Goal: Transaction & Acquisition: Purchase product/service

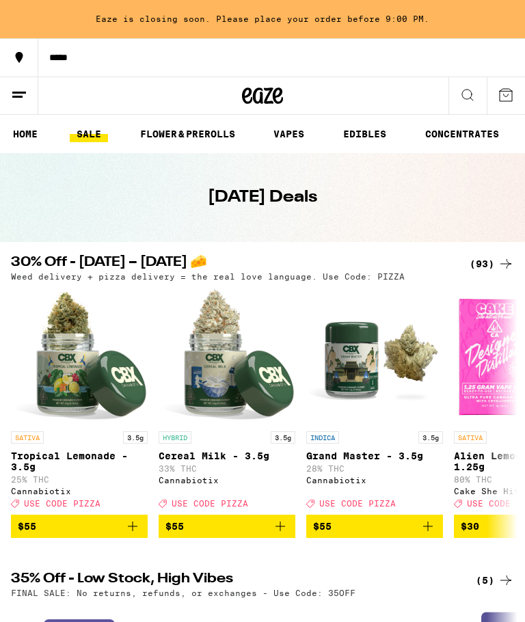
click at [93, 141] on link "SALE" at bounding box center [89, 134] width 38 height 16
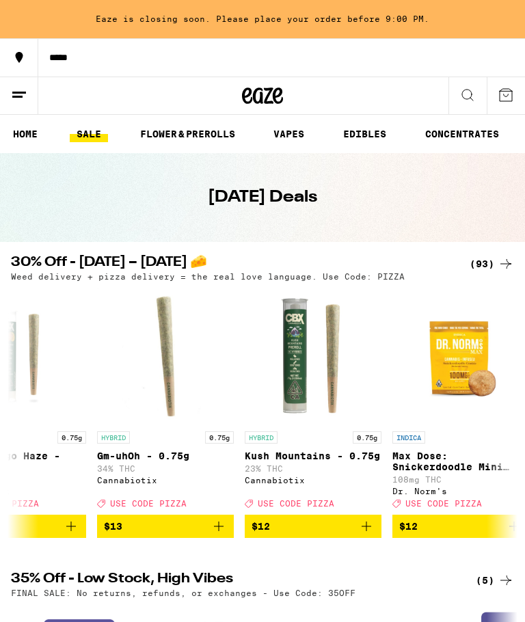
scroll to position [0, 2280]
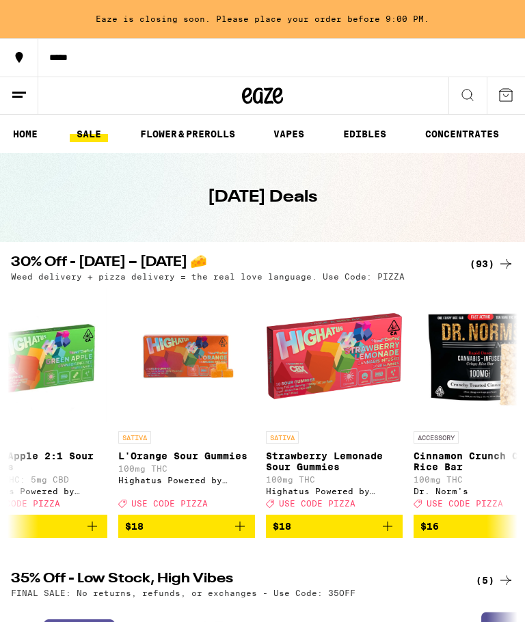
click at [191, 129] on link "FLOWER & PREROLLS" at bounding box center [187, 134] width 109 height 16
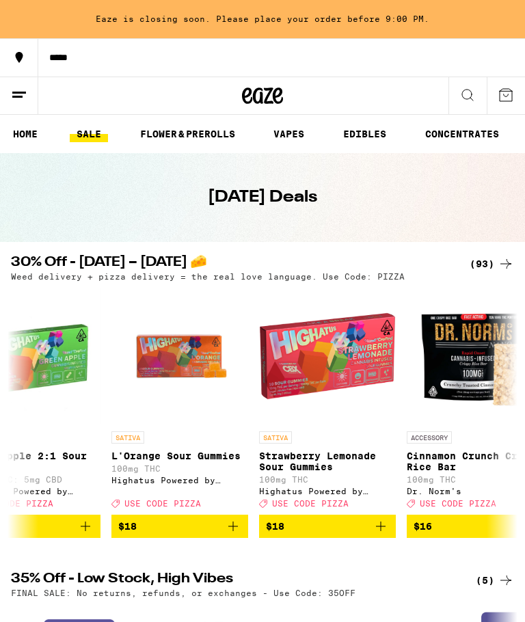
scroll to position [0, 5366]
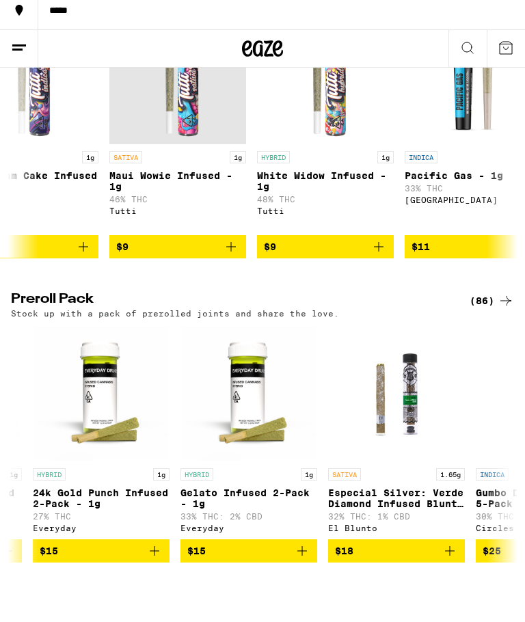
scroll to position [902, 0]
